Goal: Book appointment/travel/reservation

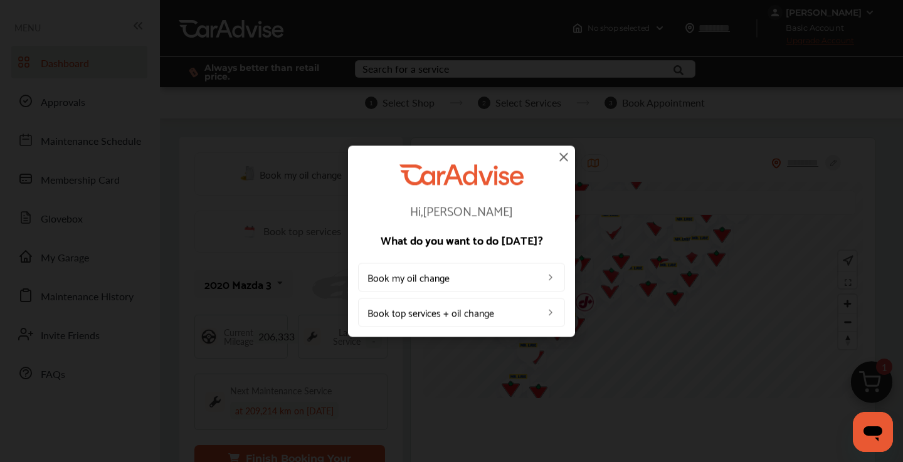
click at [561, 157] on img at bounding box center [563, 156] width 15 height 15
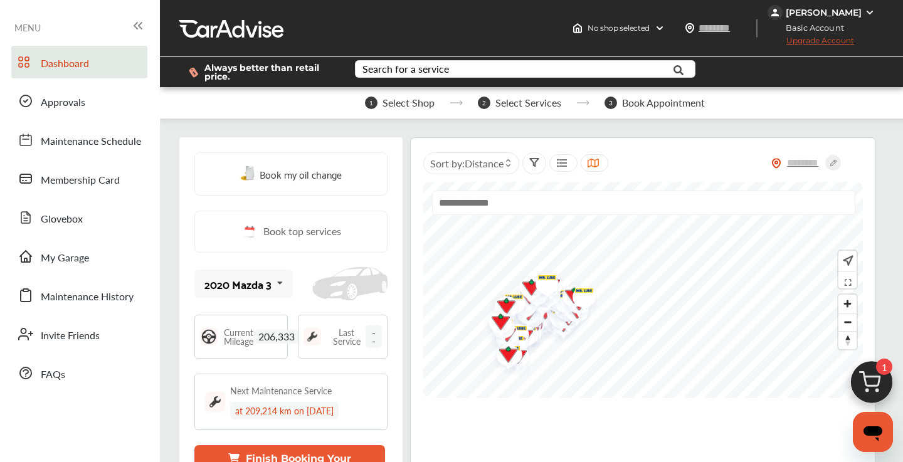
click at [356, 455] on button "Finish Booking Your Appointment" at bounding box center [289, 463] width 191 height 36
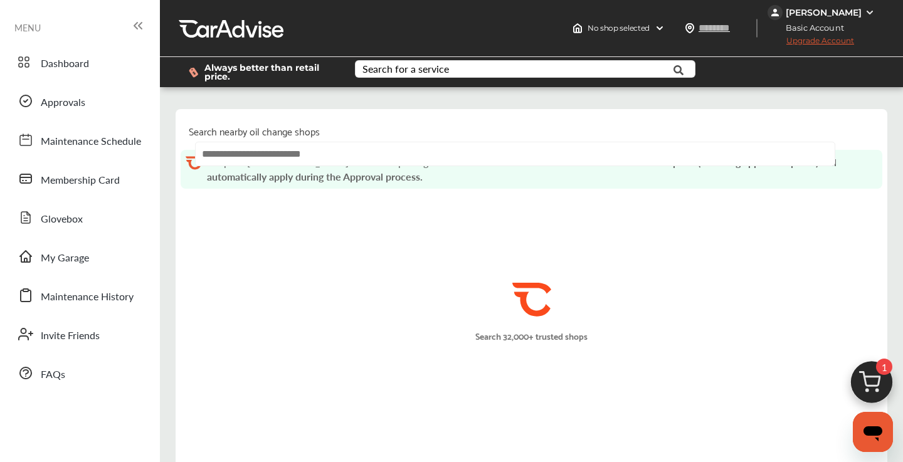
click at [867, 383] on img at bounding box center [872, 386] width 60 height 60
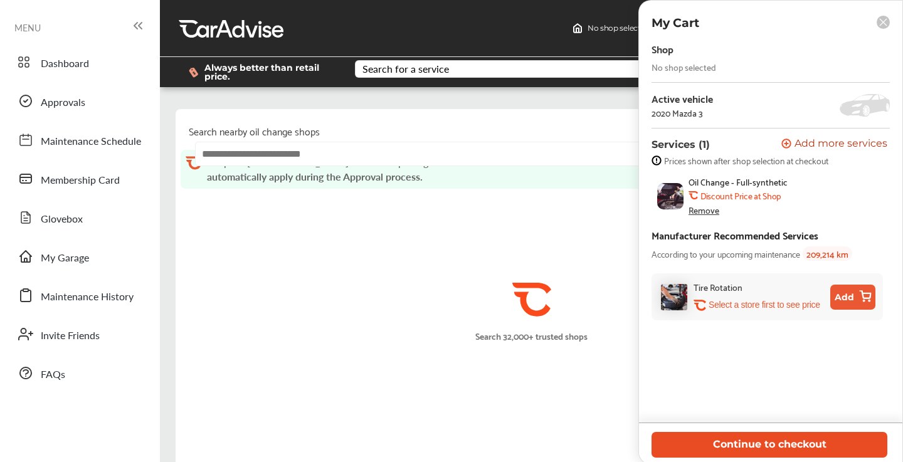
click at [786, 444] on button "Continue to checkout" at bounding box center [770, 445] width 236 height 26
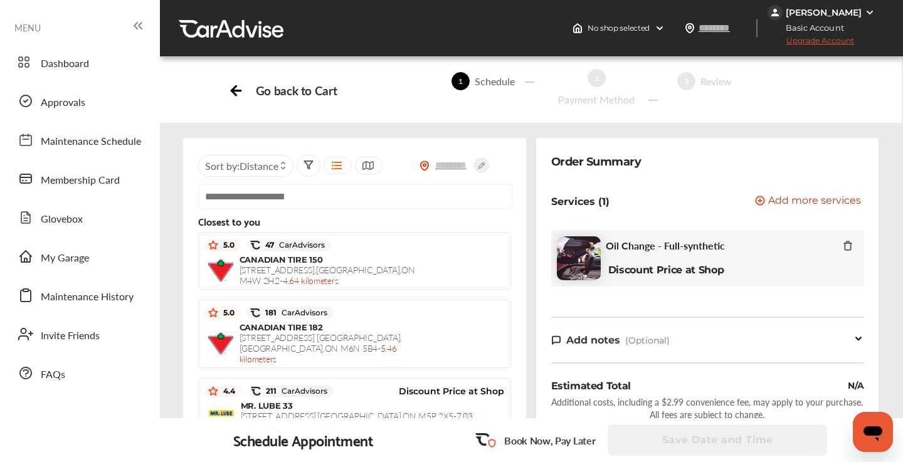
click at [336, 201] on input "text" at bounding box center [355, 196] width 314 height 24
paste input "**********"
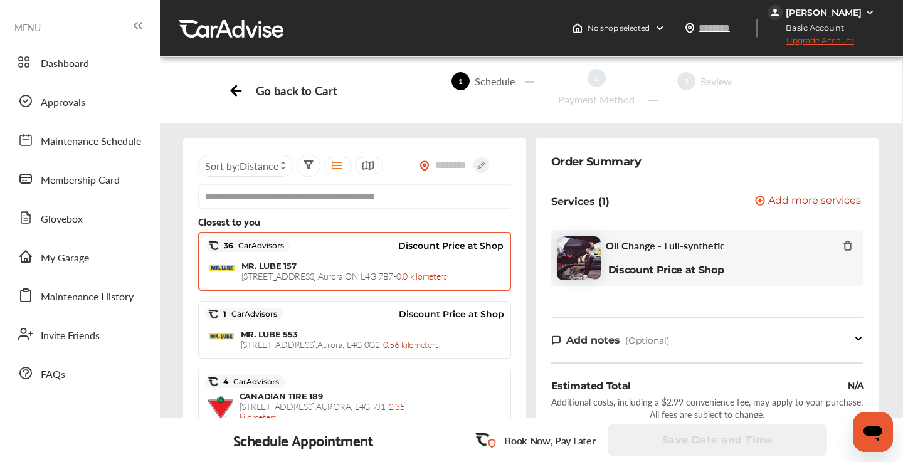
type input "**********"
click at [318, 266] on div "MR. LUBE [STREET_ADDRESS] - 0.0 kilometers" at bounding box center [372, 271] width 262 height 21
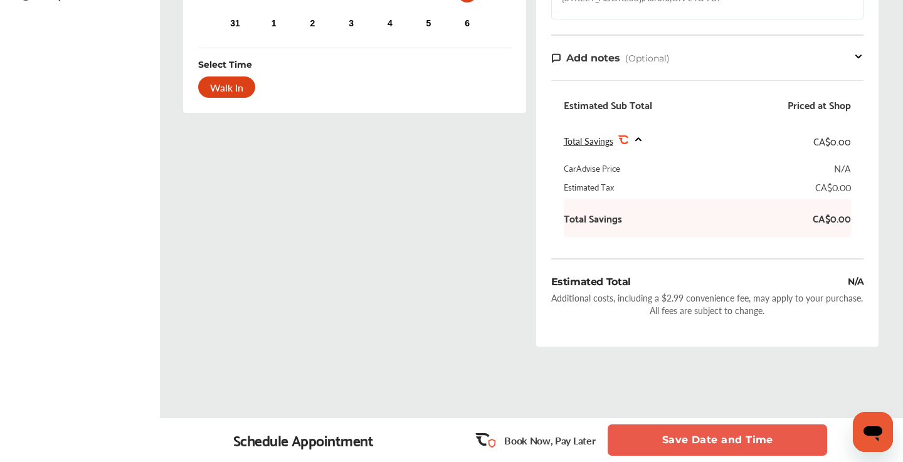
scroll to position [378, 0]
click at [633, 440] on button "Save Date and Time" at bounding box center [718, 440] width 220 height 31
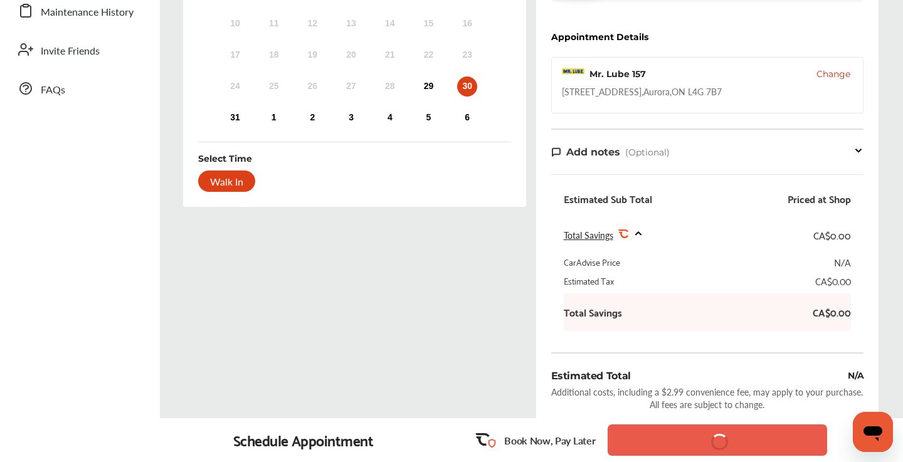
scroll to position [271, 0]
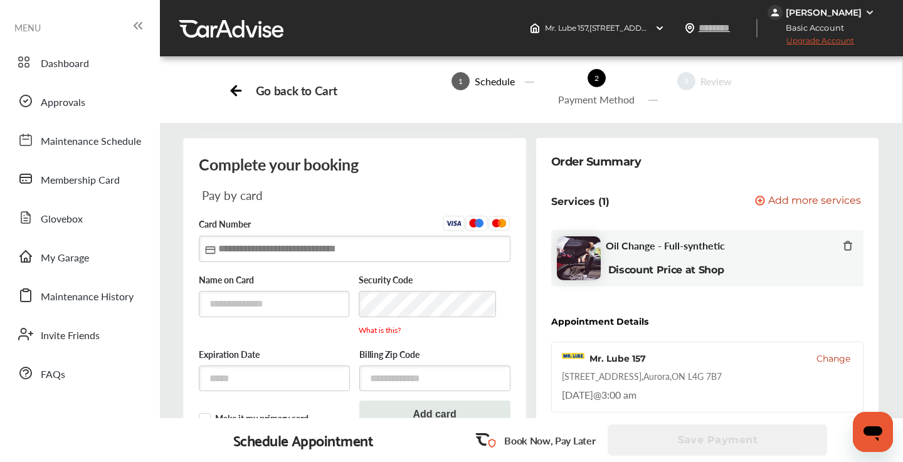
click at [217, 251] on input "text" at bounding box center [355, 249] width 312 height 26
